Goal: Information Seeking & Learning: Learn about a topic

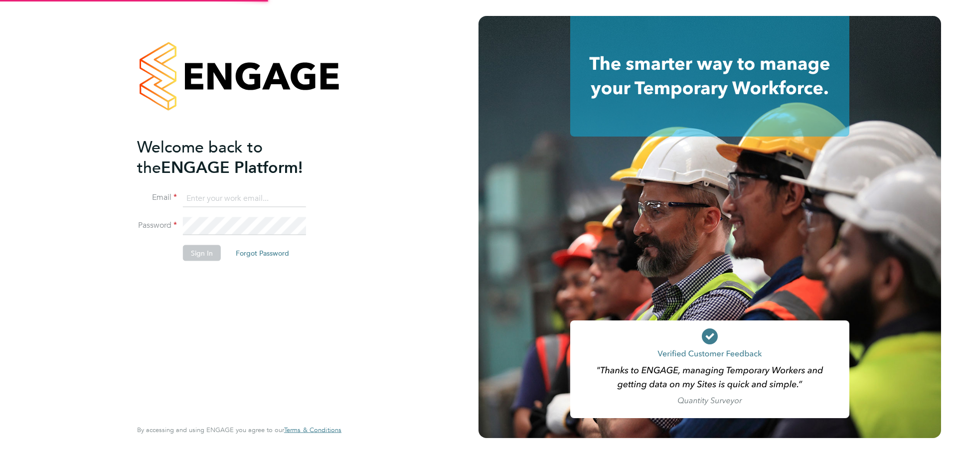
drag, startPoint x: 0, startPoint y: 0, endPoint x: 240, endPoint y: 194, distance: 308.4
click at [240, 194] on input at bounding box center [244, 198] width 123 height 18
type input "tomnewton@itsconstruction.co.uk"
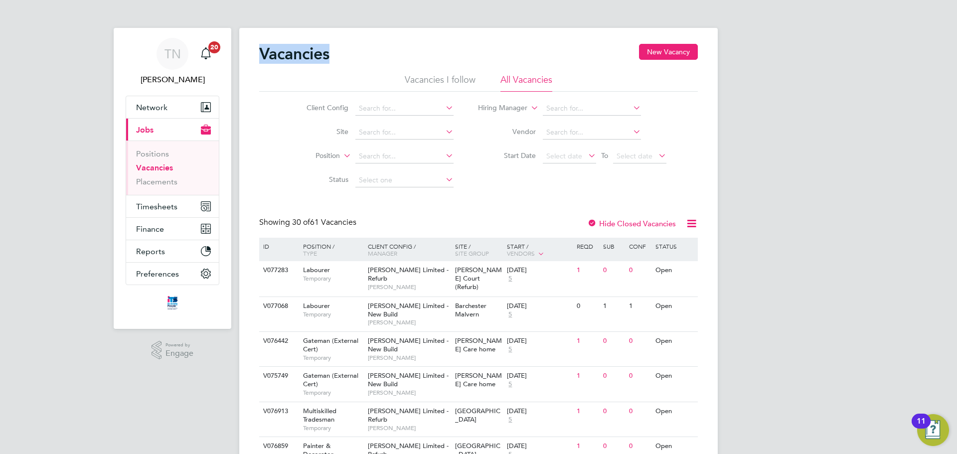
drag, startPoint x: 329, startPoint y: 54, endPoint x: 261, endPoint y: 50, distance: 68.9
click at [261, 50] on h2 "Vacancies" at bounding box center [294, 54] width 70 height 20
click at [164, 182] on link "Placements" at bounding box center [156, 181] width 41 height 9
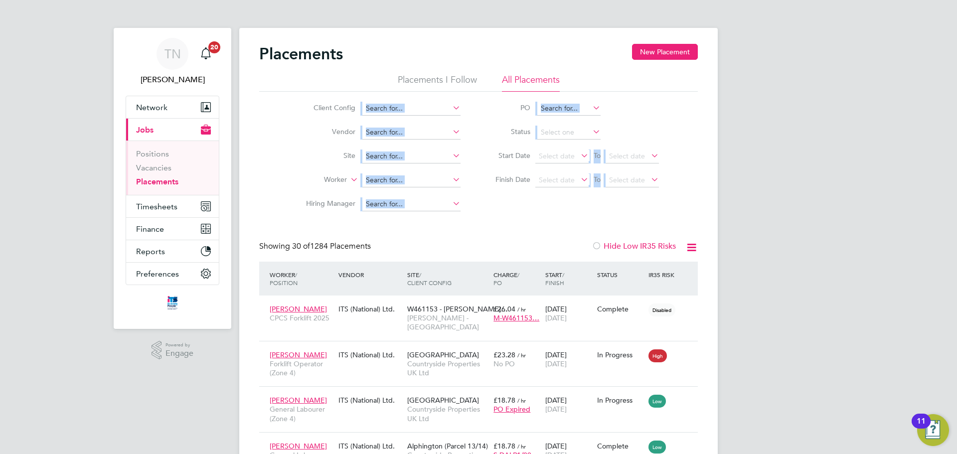
drag, startPoint x: 296, startPoint y: 113, endPoint x: 638, endPoint y: 219, distance: 358.7
drag, startPoint x: 631, startPoint y: 215, endPoint x: 272, endPoint y: 54, distance: 393.1
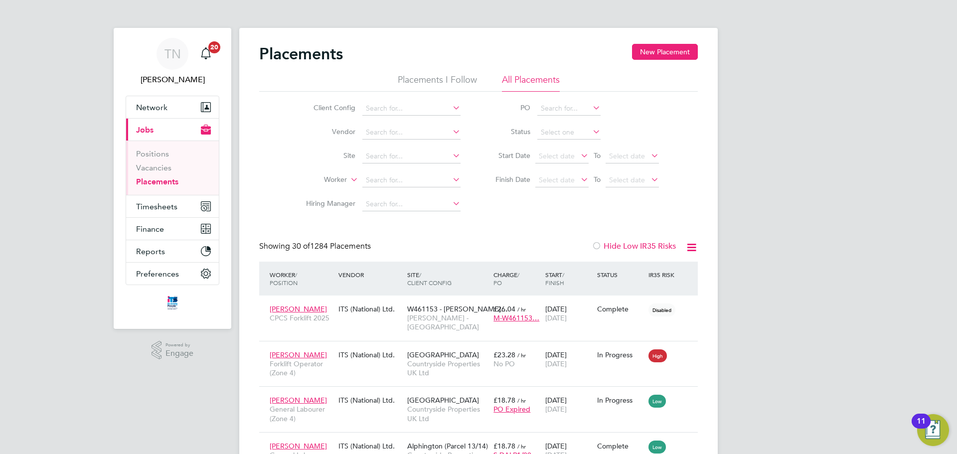
click at [271, 54] on h2 "Placements" at bounding box center [301, 54] width 84 height 20
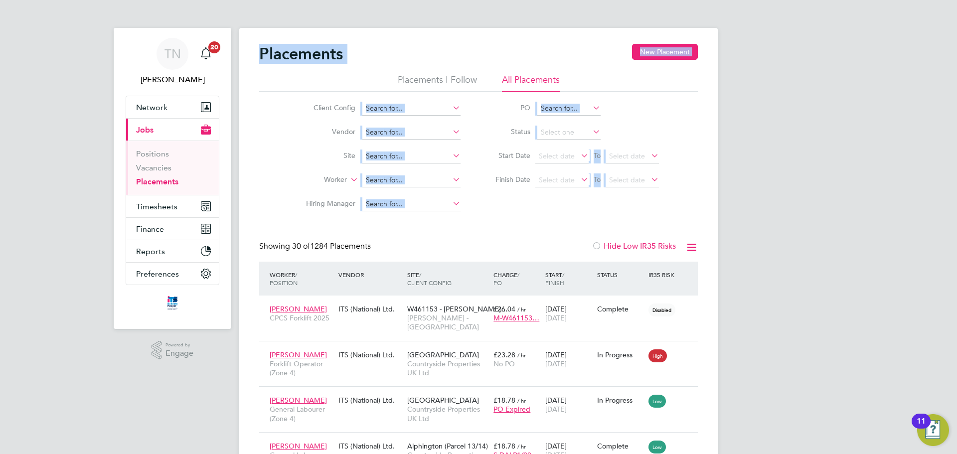
drag, startPoint x: 261, startPoint y: 49, endPoint x: 651, endPoint y: 206, distance: 419.8
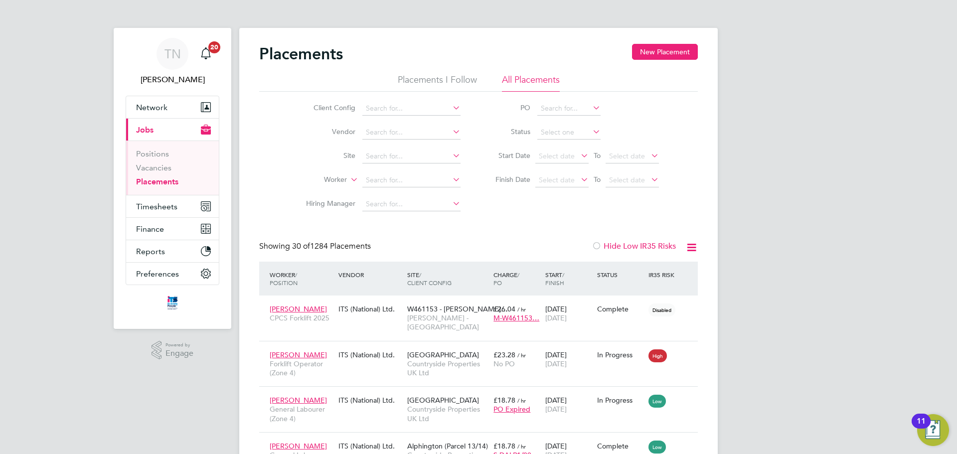
click at [651, 206] on div "Client Config Vendor Site Worker Hiring Manager PO Status Start Date Select dat…" at bounding box center [478, 154] width 439 height 125
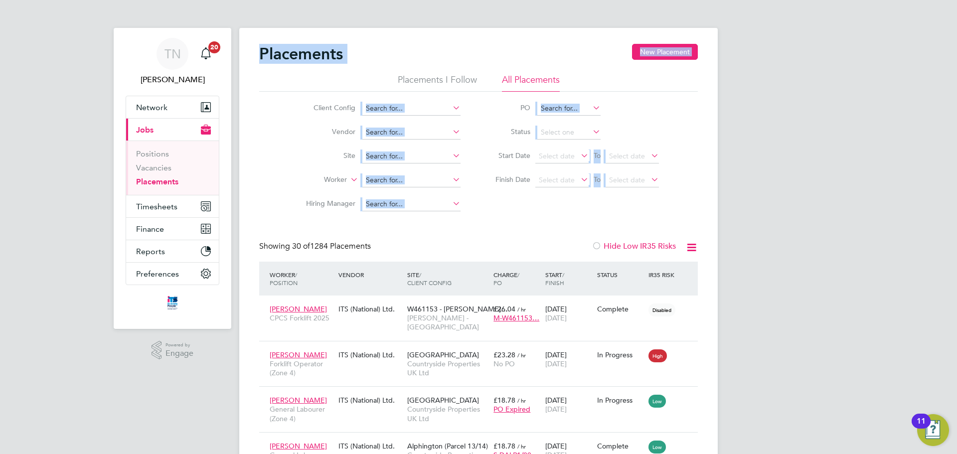
drag, startPoint x: 656, startPoint y: 208, endPoint x: 260, endPoint y: 51, distance: 425.8
click at [260, 50] on h2 "Placements" at bounding box center [301, 54] width 84 height 20
drag, startPoint x: 259, startPoint y: 51, endPoint x: 605, endPoint y: 207, distance: 379.7
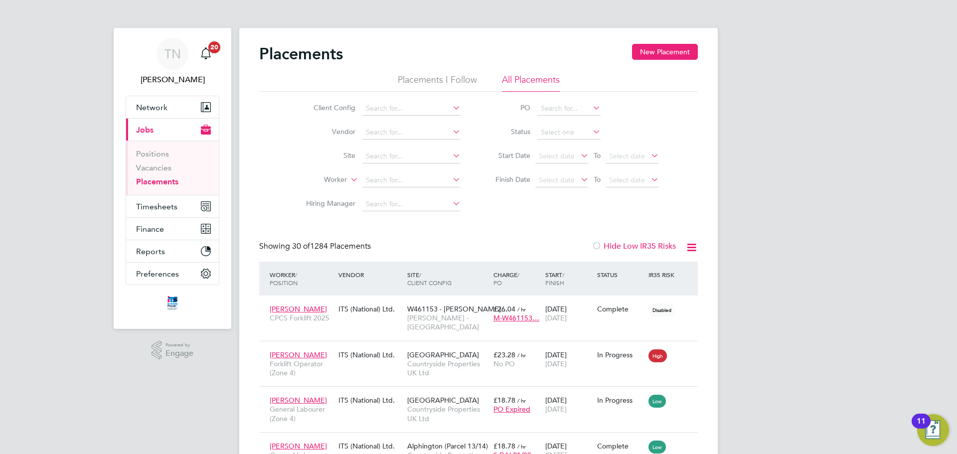
click at [605, 207] on div "Client Config Vendor Site Worker Hiring Manager PO Status Start Date Select dat…" at bounding box center [478, 154] width 439 height 125
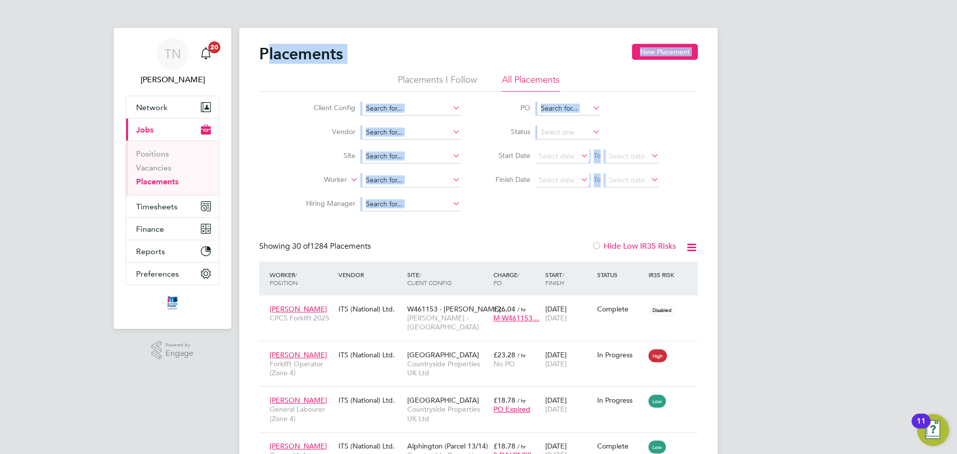
drag, startPoint x: 619, startPoint y: 214, endPoint x: 265, endPoint y: 47, distance: 391.1
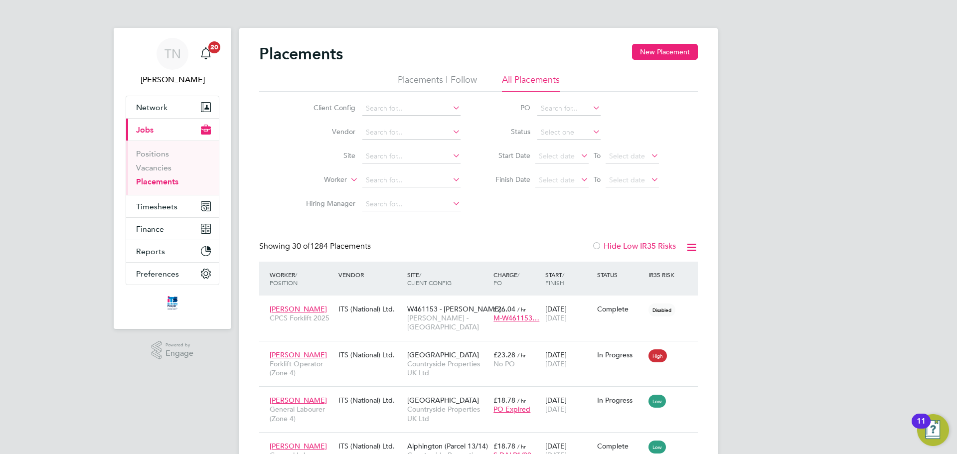
click at [265, 47] on h2 "Placements" at bounding box center [301, 54] width 84 height 20
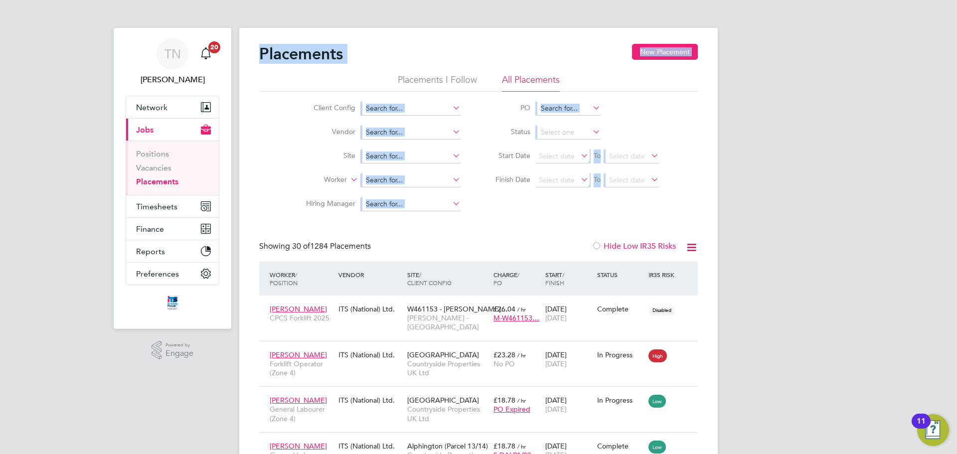
drag, startPoint x: 259, startPoint y: 53, endPoint x: 604, endPoint y: 217, distance: 382.2
drag, startPoint x: 633, startPoint y: 216, endPoint x: 264, endPoint y: 58, distance: 401.3
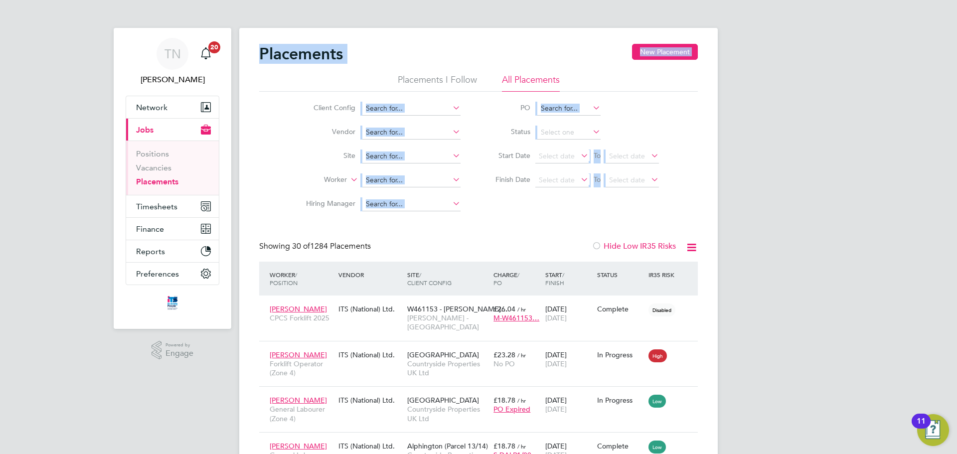
click at [264, 58] on h2 "Placements" at bounding box center [301, 54] width 84 height 20
drag, startPoint x: 256, startPoint y: 49, endPoint x: 612, endPoint y: 206, distance: 389.0
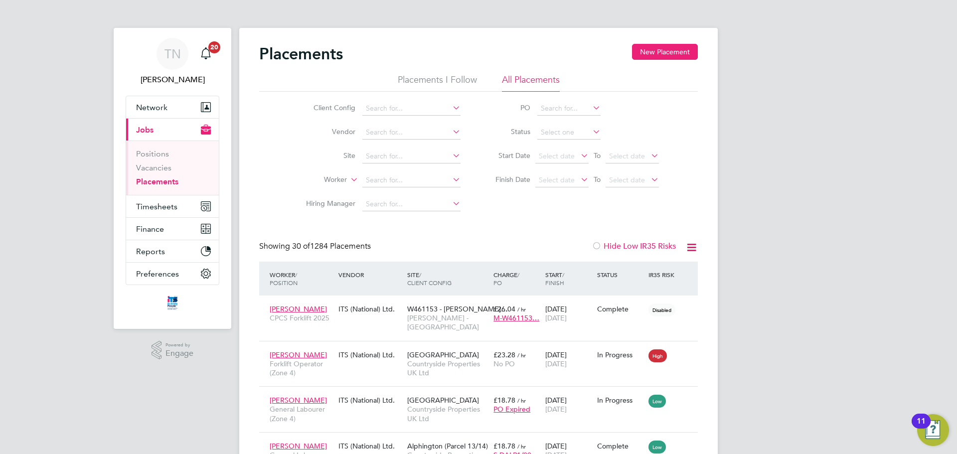
click at [613, 206] on div "Client Config Vendor Site Worker Hiring Manager PO Status Start Date Select dat…" at bounding box center [478, 154] width 439 height 125
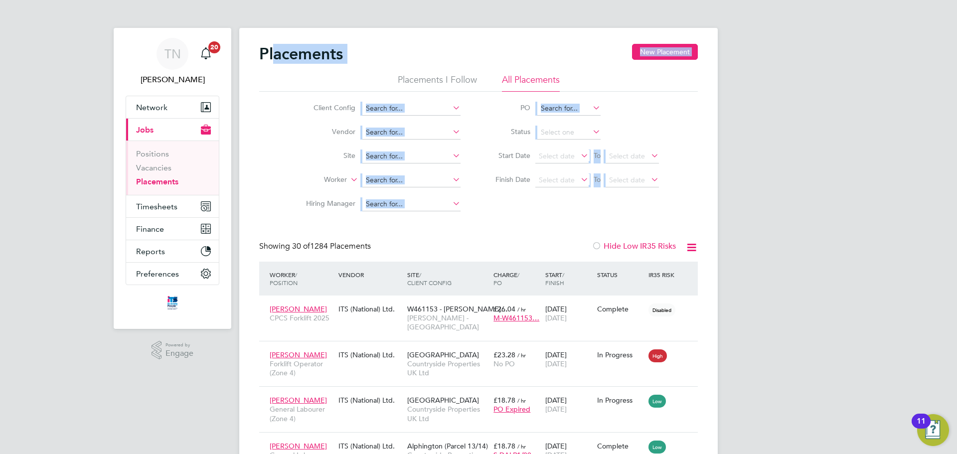
drag, startPoint x: 666, startPoint y: 212, endPoint x: 272, endPoint y: 55, distance: 424.7
click at [271, 56] on h2 "Placements" at bounding box center [301, 54] width 84 height 20
drag, startPoint x: 261, startPoint y: 55, endPoint x: 606, endPoint y: 197, distance: 372.6
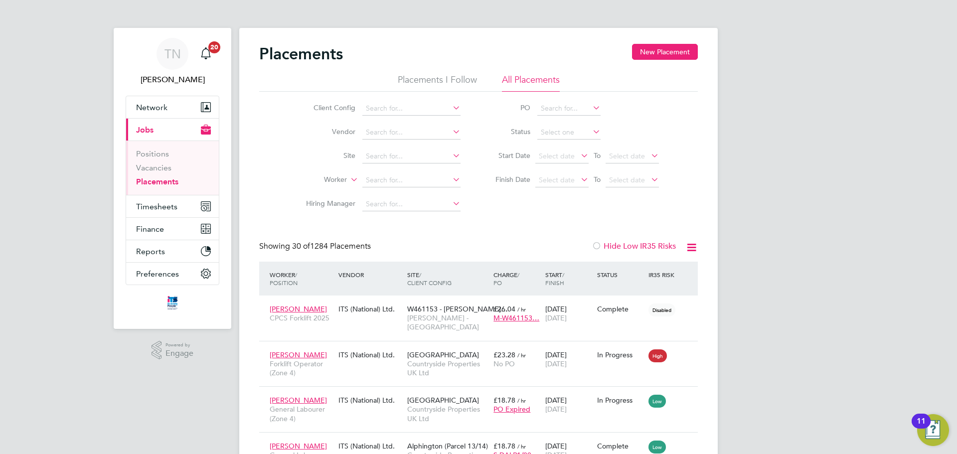
click at [607, 196] on div "Client Config Vendor Site Worker Hiring Manager PO Status Start Date Select dat…" at bounding box center [478, 154] width 439 height 125
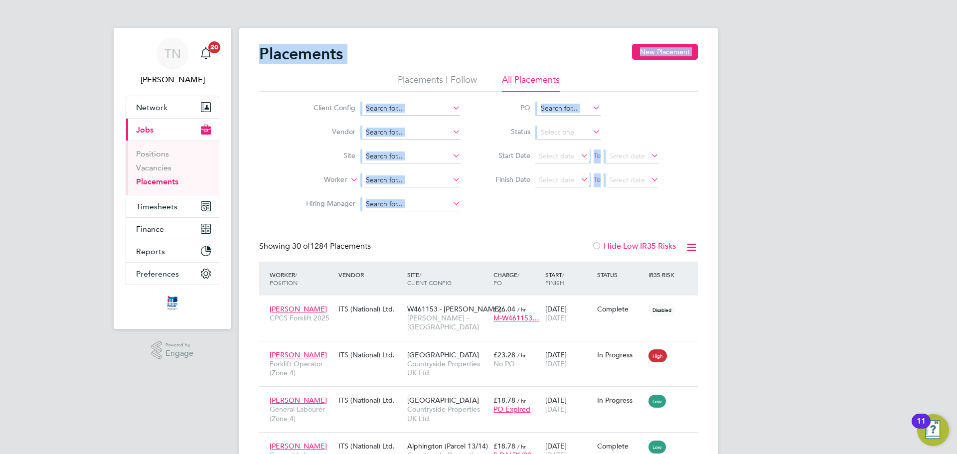
drag, startPoint x: 644, startPoint y: 214, endPoint x: 251, endPoint y: 59, distance: 421.6
drag, startPoint x: 260, startPoint y: 49, endPoint x: 613, endPoint y: 213, distance: 389.4
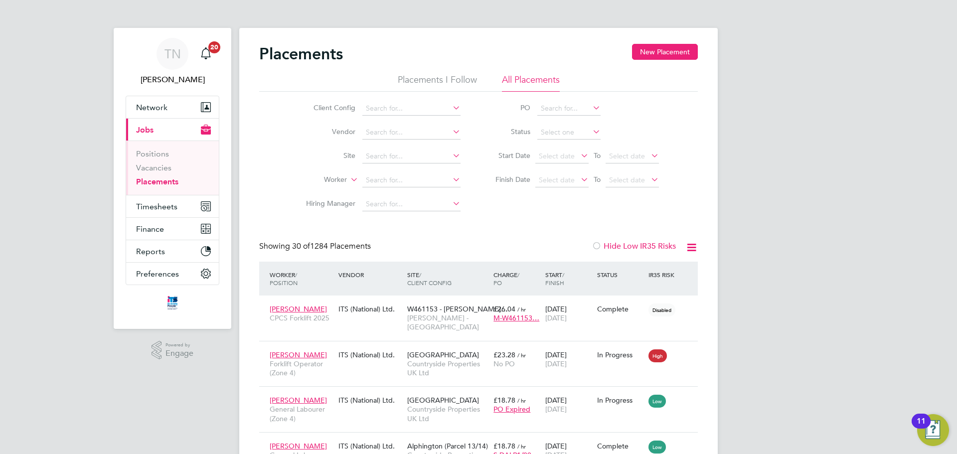
click at [618, 211] on div "Client Config Vendor Site Worker Hiring Manager PO Status Start Date Select dat…" at bounding box center [478, 154] width 439 height 125
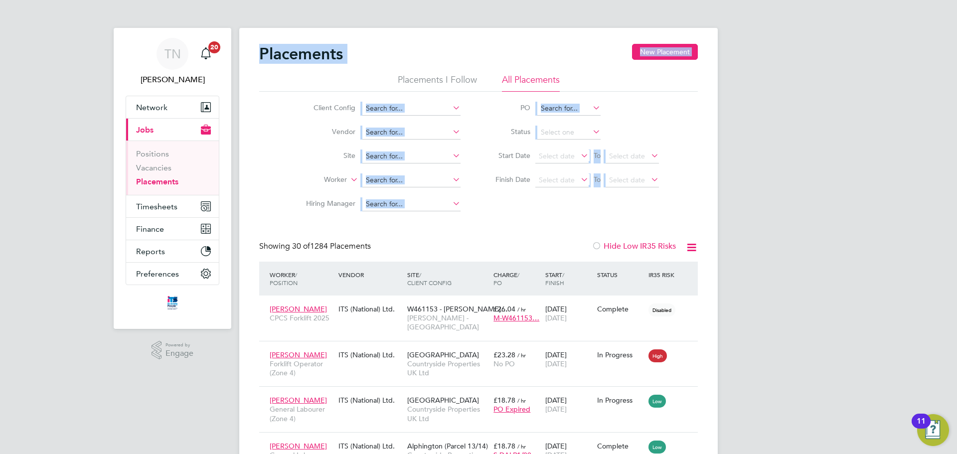
drag, startPoint x: 681, startPoint y: 217, endPoint x: 270, endPoint y: 51, distance: 443.5
click at [270, 51] on h2 "Placements" at bounding box center [301, 54] width 84 height 20
drag, startPoint x: 260, startPoint y: 51, endPoint x: 672, endPoint y: 198, distance: 437.7
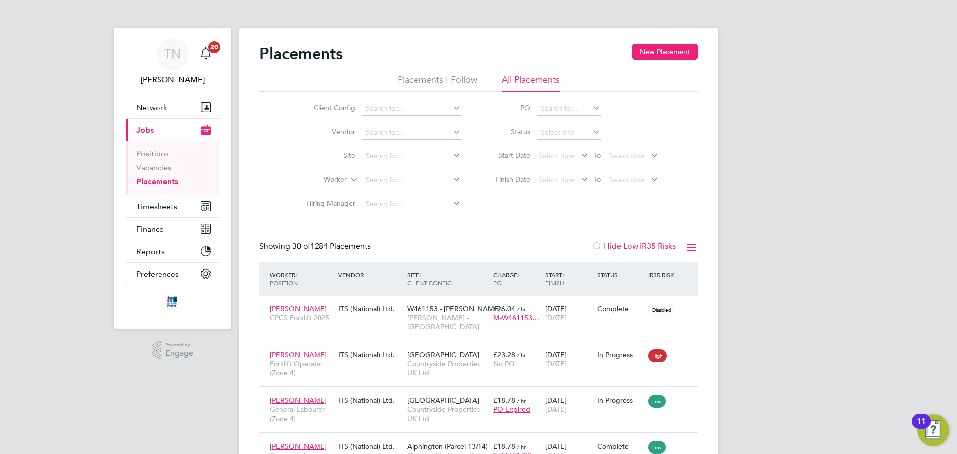
click at [672, 198] on div "Client Config Vendor Site Worker Hiring Manager PO Status Start Date Select dat…" at bounding box center [478, 154] width 439 height 125
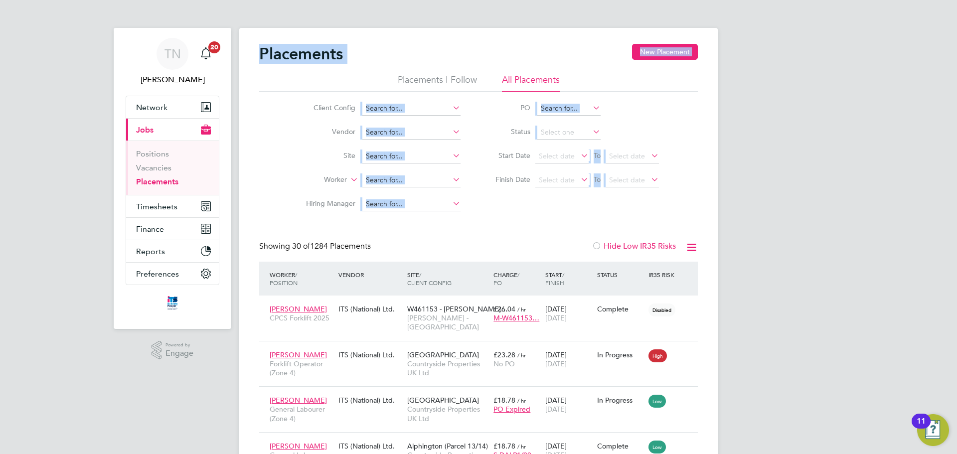
drag, startPoint x: 675, startPoint y: 206, endPoint x: 264, endPoint y: 55, distance: 438.1
click at [263, 55] on h2 "Placements" at bounding box center [301, 54] width 84 height 20
drag, startPoint x: 261, startPoint y: 54, endPoint x: 655, endPoint y: 201, distance: 420.4
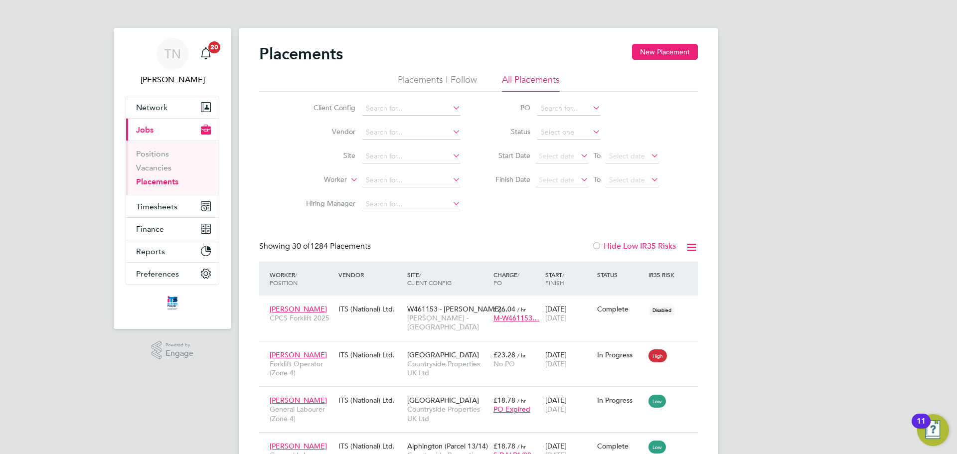
click at [655, 201] on div "Client Config Vendor Site Worker Hiring Manager PO Status Start Date Select dat…" at bounding box center [478, 154] width 439 height 125
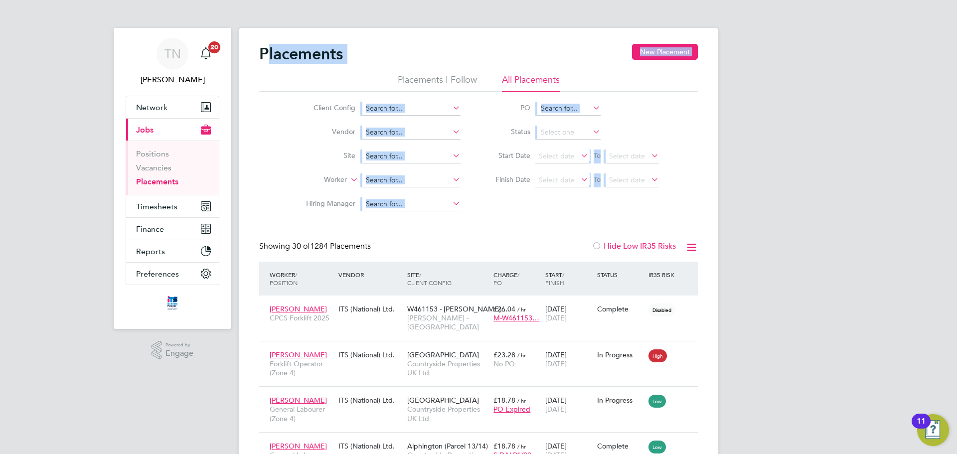
drag, startPoint x: 678, startPoint y: 204, endPoint x: 266, endPoint y: 40, distance: 443.9
click at [272, 49] on h2 "Placements" at bounding box center [301, 54] width 84 height 20
drag, startPoint x: 256, startPoint y: 51, endPoint x: 667, endPoint y: 185, distance: 432.1
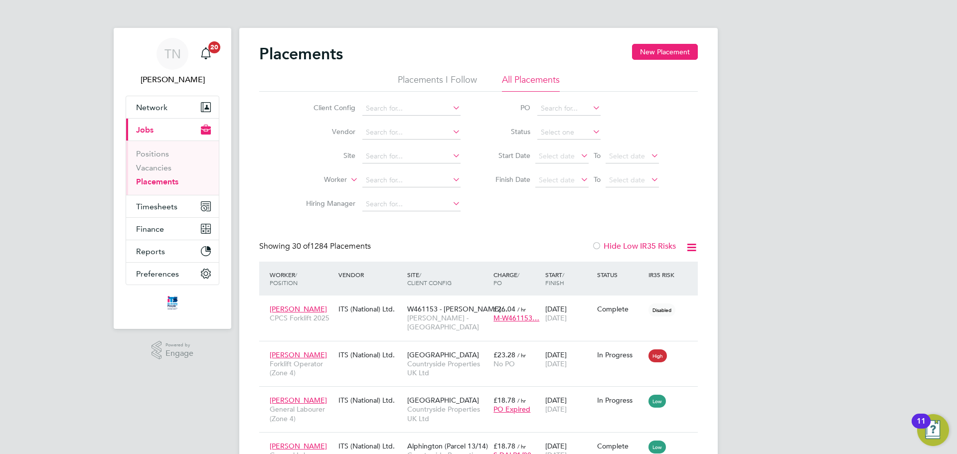
click at [670, 205] on div "Client Config Vendor Site Worker Hiring Manager PO Status Start Date Select dat…" at bounding box center [478, 154] width 439 height 125
click at [378, 154] on input at bounding box center [411, 157] width 98 height 14
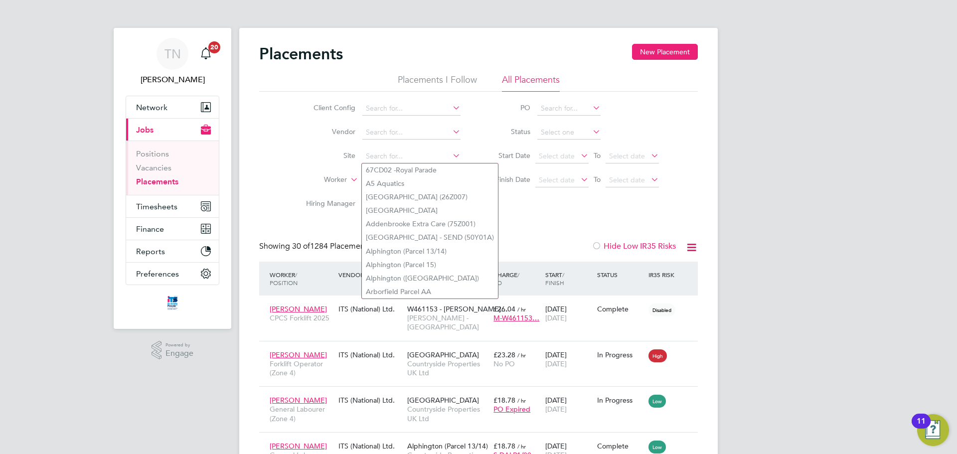
click at [294, 165] on li "Site" at bounding box center [379, 157] width 187 height 24
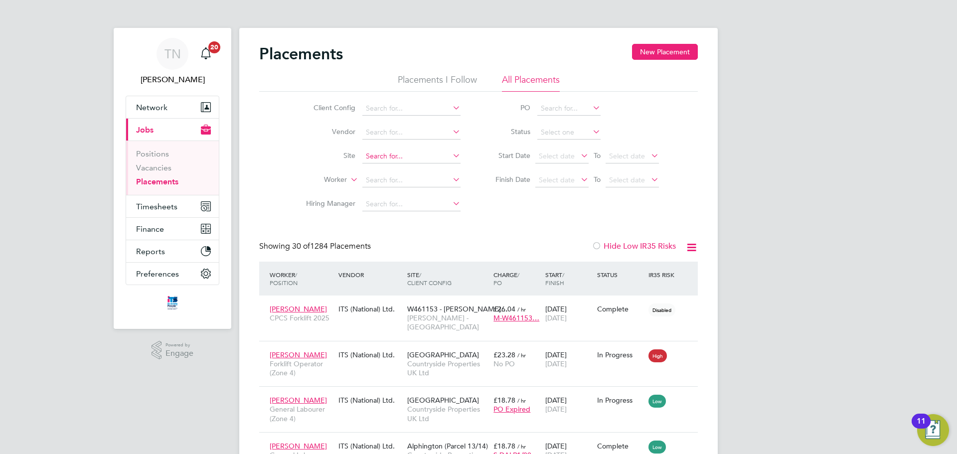
click at [383, 160] on input at bounding box center [411, 157] width 98 height 14
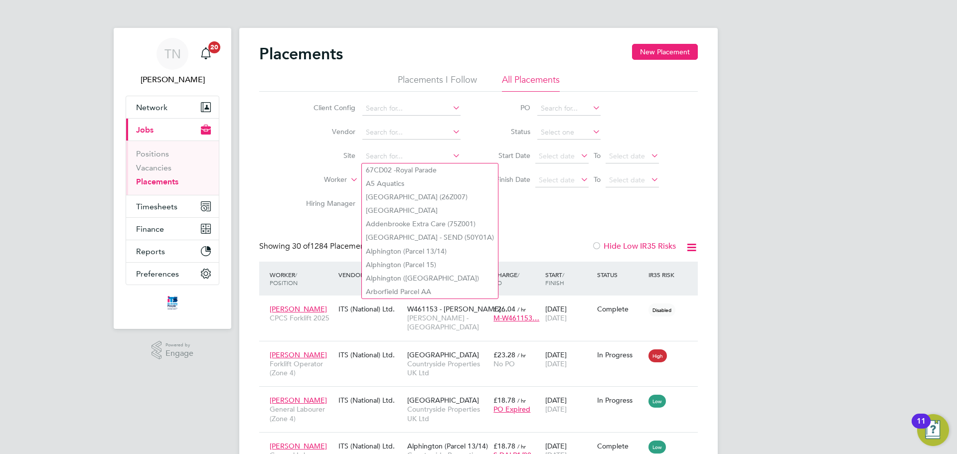
click at [270, 158] on div "Client Config Vendor Site Worker Hiring Manager PO Status Start Date Select dat…" at bounding box center [478, 154] width 439 height 125
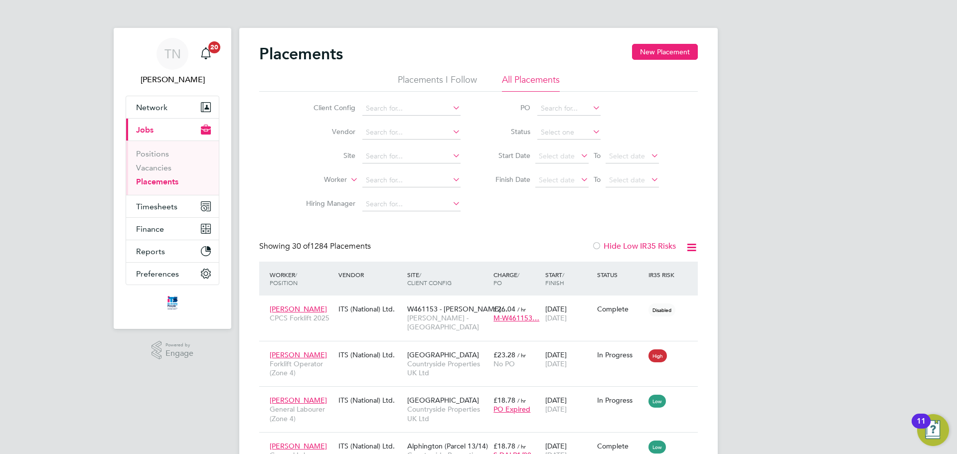
drag, startPoint x: 369, startPoint y: 246, endPoint x: 270, endPoint y: 246, distance: 99.2
click at [270, 246] on div "Showing 30 of 1284 Placements" at bounding box center [316, 246] width 114 height 10
drag, startPoint x: 254, startPoint y: 247, endPoint x: 454, endPoint y: 243, distance: 199.9
